Goal: Information Seeking & Learning: Find specific fact

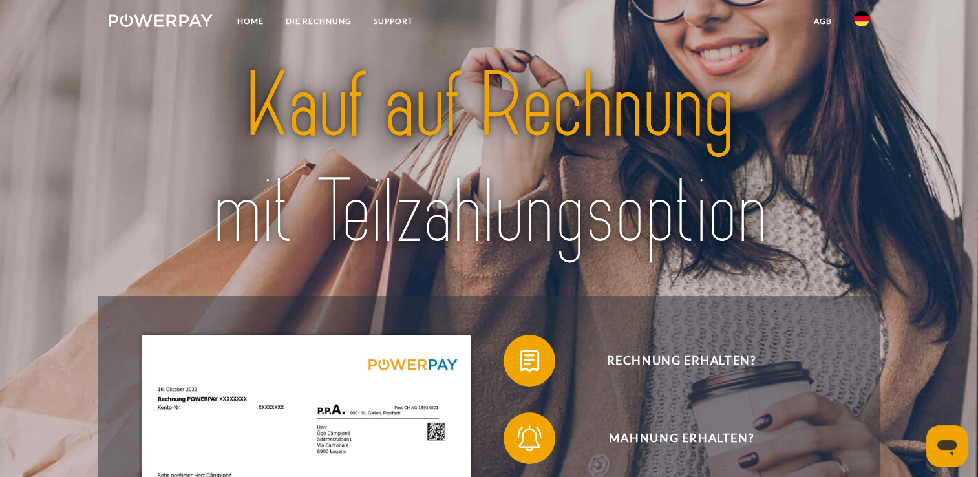
click at [861, 21] on img at bounding box center [862, 19] width 16 height 16
click at [755, 180] on img at bounding box center [489, 160] width 686 height 224
click at [327, 21] on link "DIE RECHNUNG" at bounding box center [319, 21] width 88 height 23
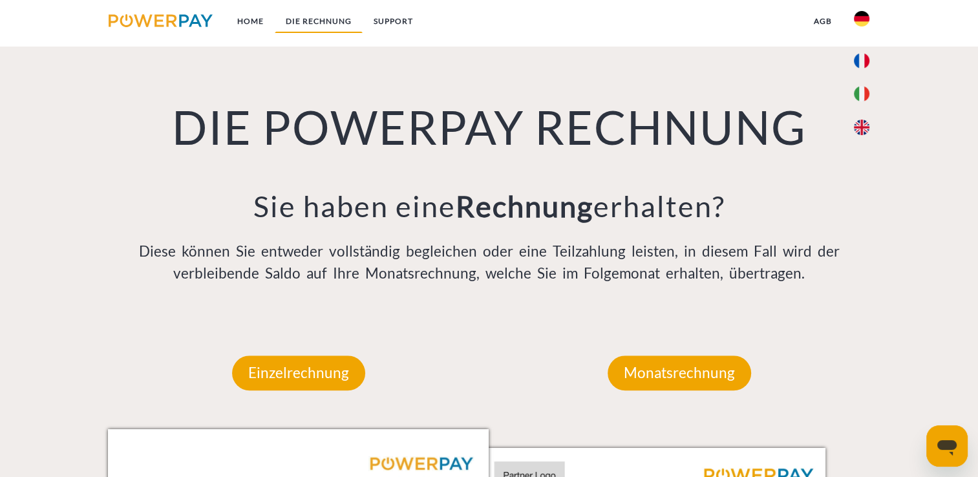
scroll to position [904, 0]
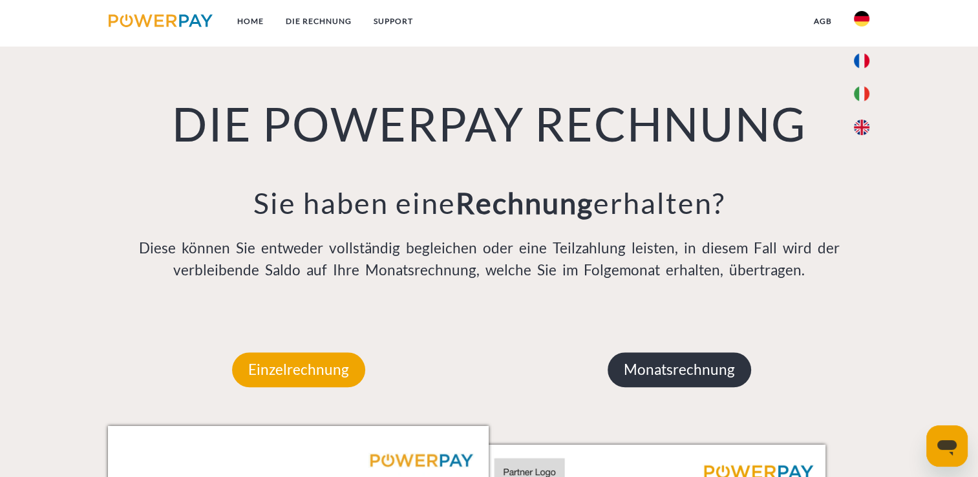
click at [667, 377] on p "Monatsrechnung" at bounding box center [678, 369] width 143 height 35
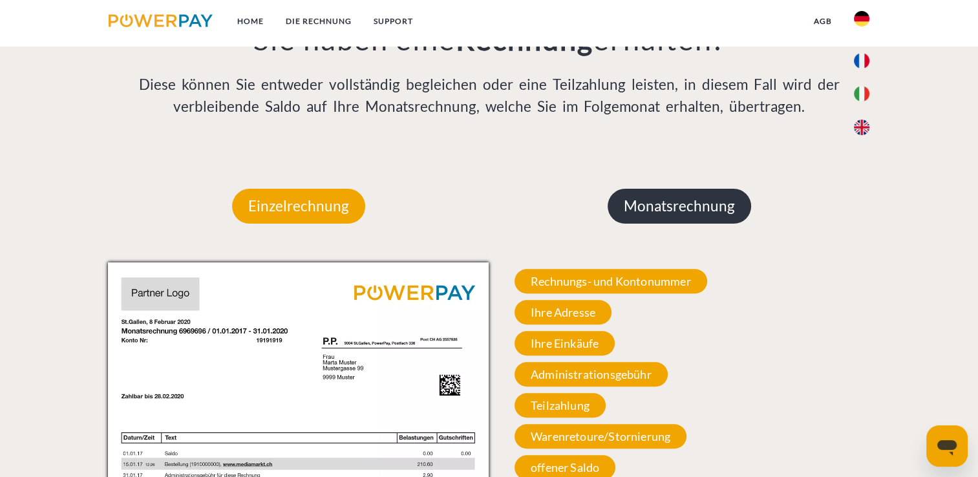
scroll to position [1071, 0]
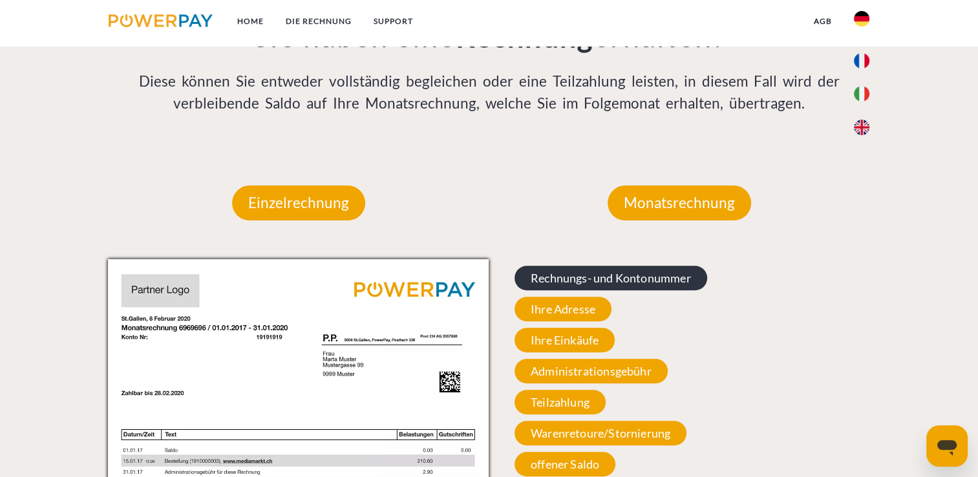
click at [602, 281] on span "Rechnungs- und Kontonummer" at bounding box center [610, 278] width 193 height 25
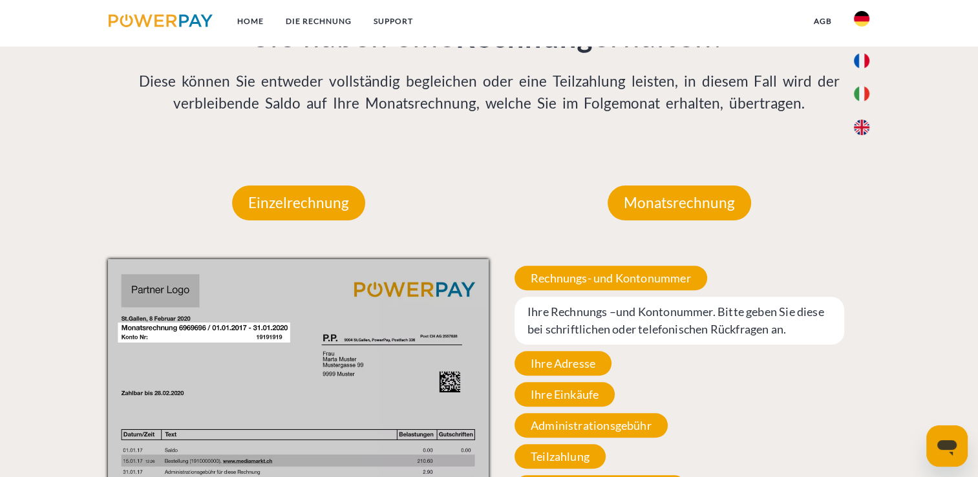
click at [572, 330] on span "Ihre Rechnungs –und Kontonummer. Bitte geben Sie diese bei schriftlichen oder t…" at bounding box center [679, 321] width 330 height 48
click at [553, 322] on span "Ihre Rechnungs –und Kontonummer. Bitte geben Sie diese bei schriftlichen oder t…" at bounding box center [679, 321] width 330 height 48
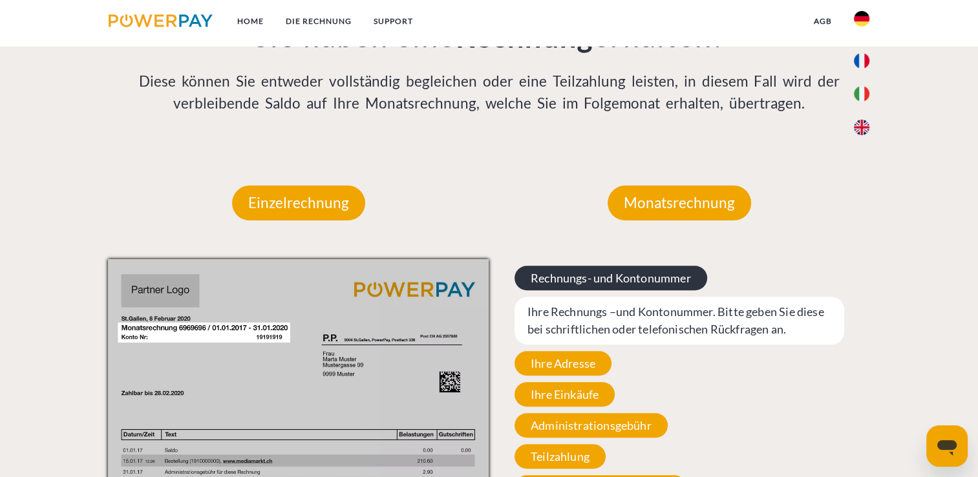
click at [575, 270] on span "Rechnungs- und Kontonummer" at bounding box center [610, 278] width 193 height 25
click at [572, 283] on span "Rechnungs- und Kontonummer" at bounding box center [610, 278] width 193 height 25
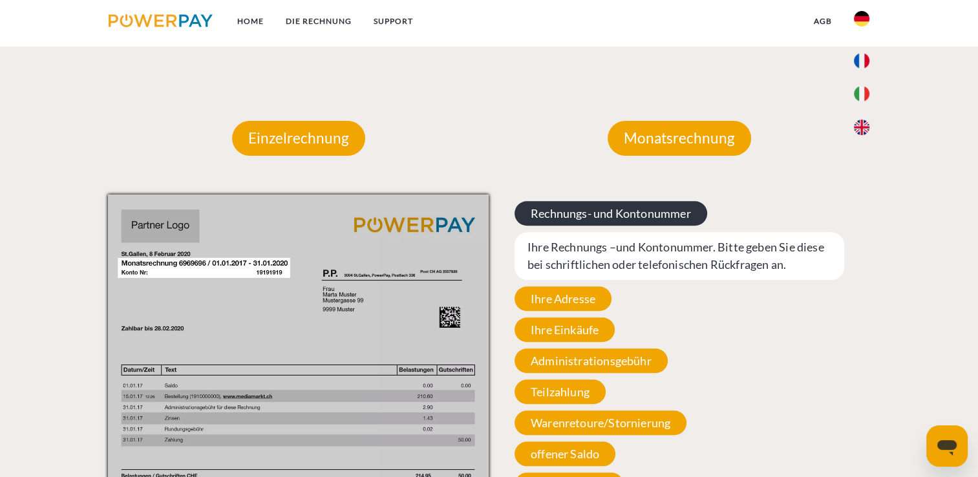
scroll to position [1130, 0]
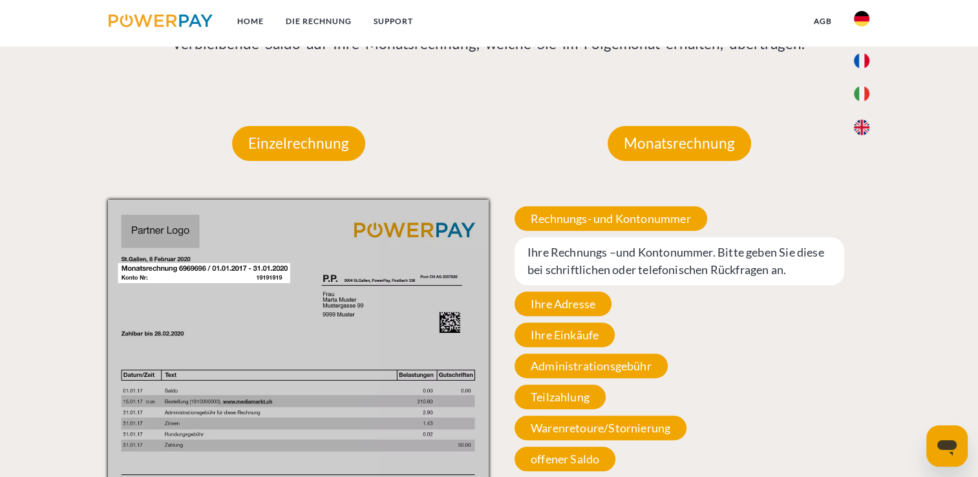
click at [145, 277] on img at bounding box center [298, 469] width 381 height 538
click at [571, 260] on span "Ihre Rechnungs –und Kontonummer. Bitte geben Sie diese bei schriftlichen oder t…" at bounding box center [679, 261] width 330 height 48
drag, startPoint x: 571, startPoint y: 260, endPoint x: 731, endPoint y: 324, distance: 172.9
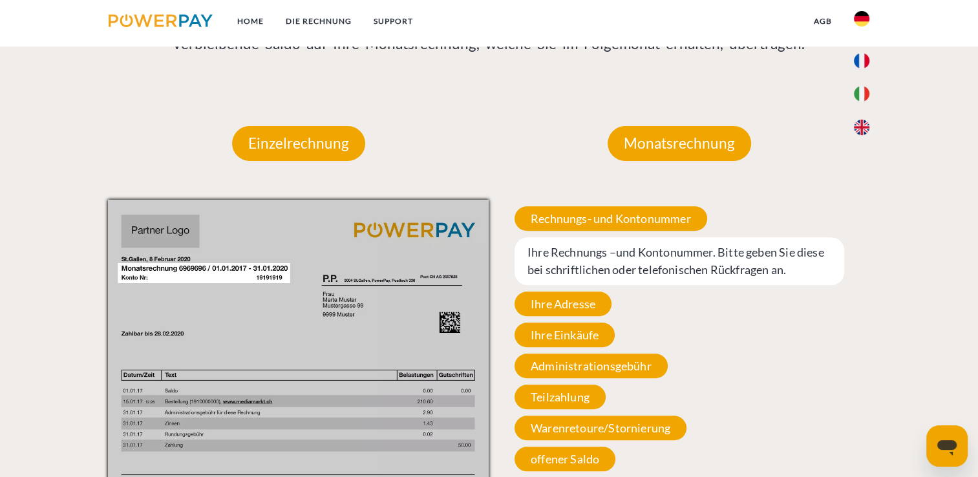
click at [731, 324] on div "Rechnungs- und Kontonummer Ihre Rechnungs –und Kontonummer. Bitte geben Sie die…" at bounding box center [678, 354] width 381 height 309
click at [627, 221] on span "Rechnungs- und Kontonummer" at bounding box center [610, 218] width 193 height 25
click at [574, 295] on span "Ihre Adresse" at bounding box center [562, 303] width 97 height 25
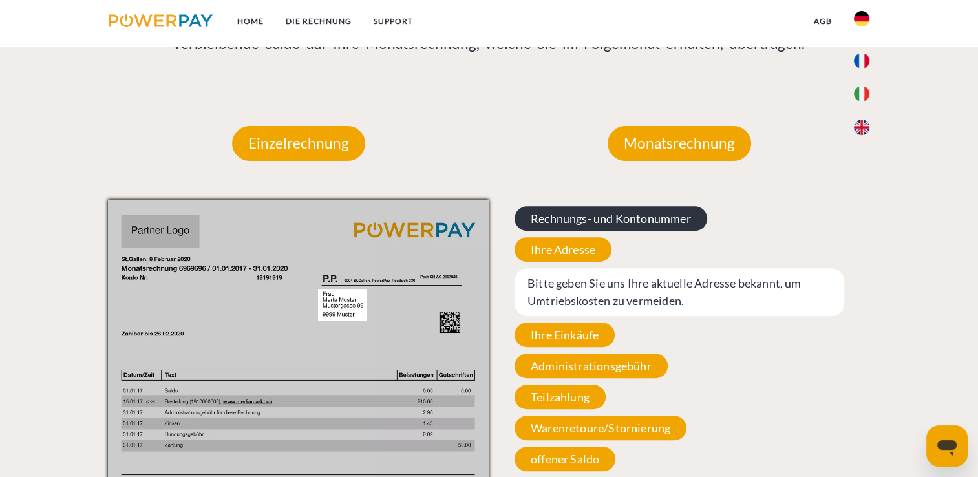
click at [560, 216] on span "Rechnungs- und Kontonummer" at bounding box center [610, 218] width 193 height 25
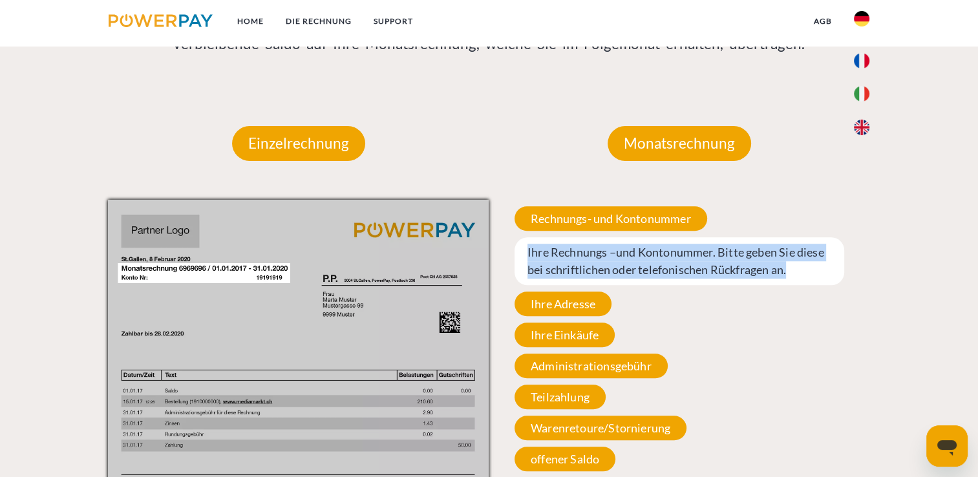
drag, startPoint x: 790, startPoint y: 273, endPoint x: 512, endPoint y: 242, distance: 279.6
click at [512, 242] on div "Rechnungs- und Kontonummer Ihre Rechnungs –und Kontonummer. Bitte geben Sie die…" at bounding box center [678, 354] width 381 height 309
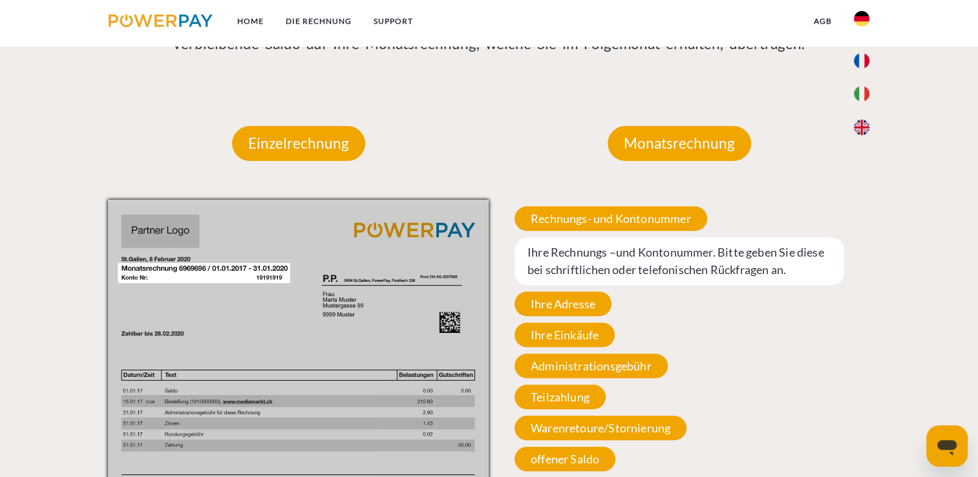
click at [828, 385] on div "Rechnungs- und Kontonummer Ihre Rechnungs –und Kontonummer. Bitte geben Sie die…" at bounding box center [678, 354] width 381 height 309
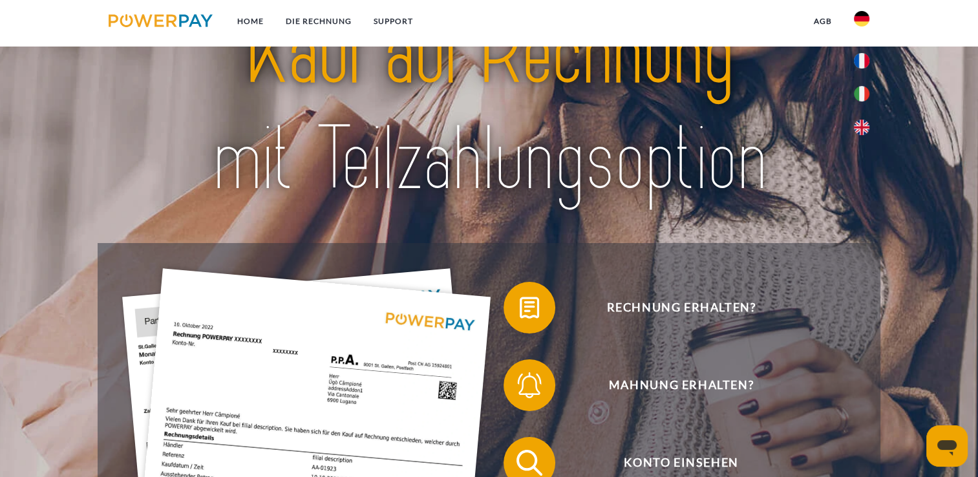
scroll to position [0, 0]
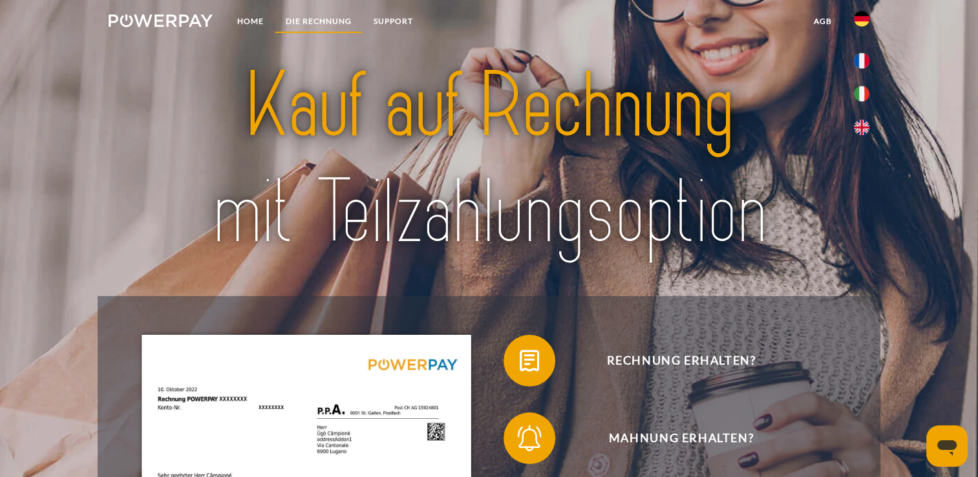
drag, startPoint x: 320, startPoint y: 22, endPoint x: 306, endPoint y: 17, distance: 15.7
click at [306, 17] on link "DIE RECHNUNG" at bounding box center [319, 21] width 88 height 23
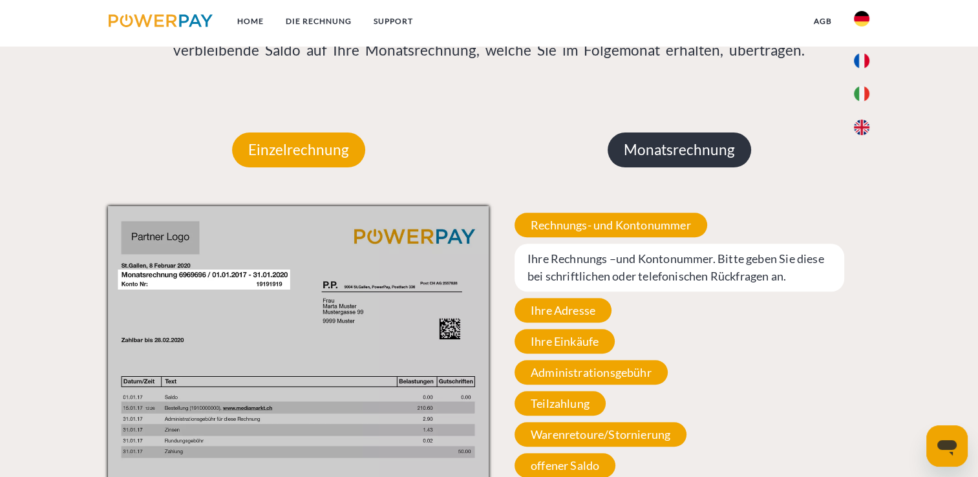
scroll to position [1126, 0]
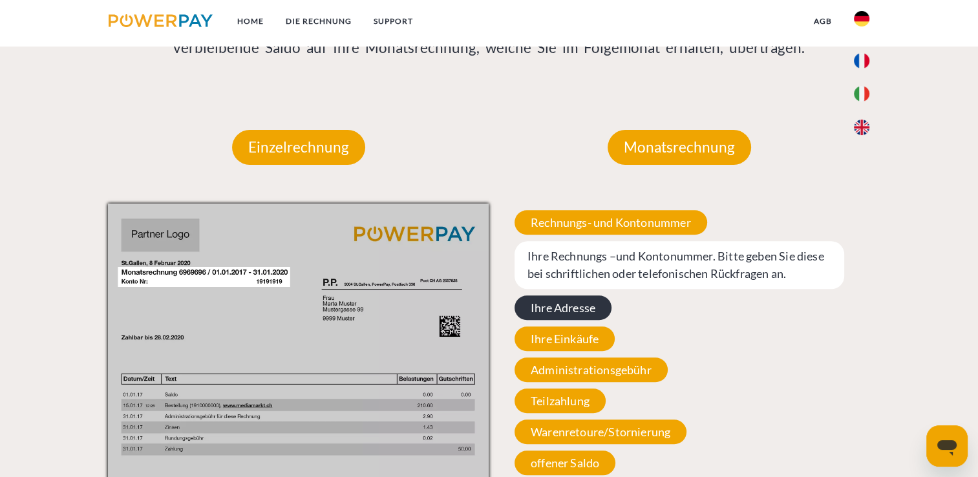
click at [555, 313] on span "Ihre Adresse" at bounding box center [562, 307] width 97 height 25
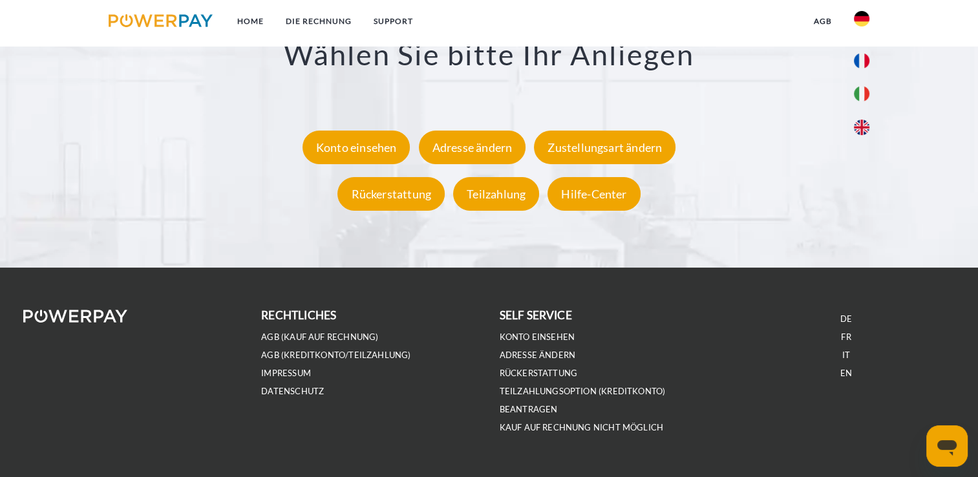
scroll to position [2482, 0]
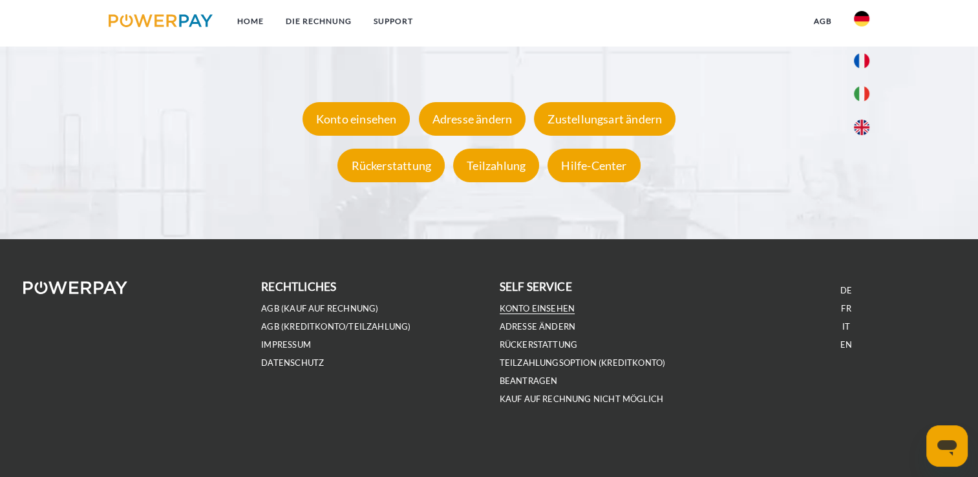
click at [523, 308] on link "Konto einsehen" at bounding box center [537, 308] width 76 height 11
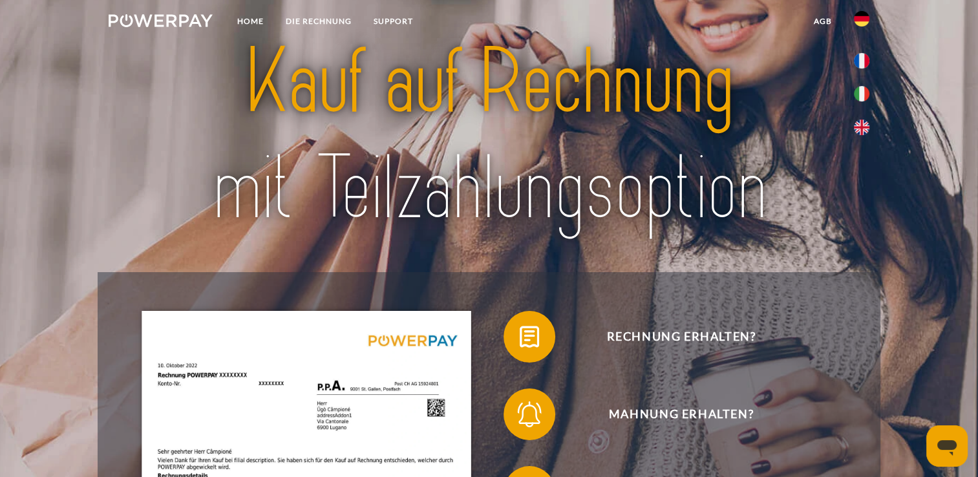
scroll to position [0, 0]
